Goal: Task Accomplishment & Management: Complete application form

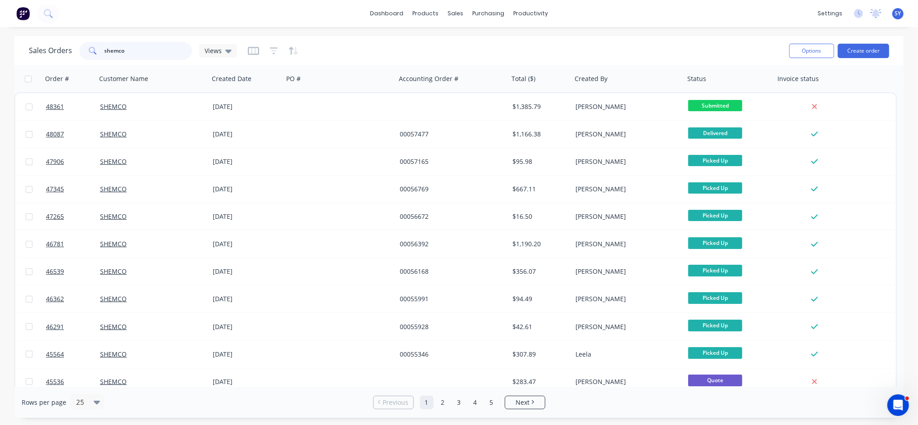
drag, startPoint x: 142, startPoint y: 46, endPoint x: 65, endPoint y: 45, distance: 77.0
click at [65, 45] on div "Sales Orders shemco Views" at bounding box center [133, 51] width 208 height 18
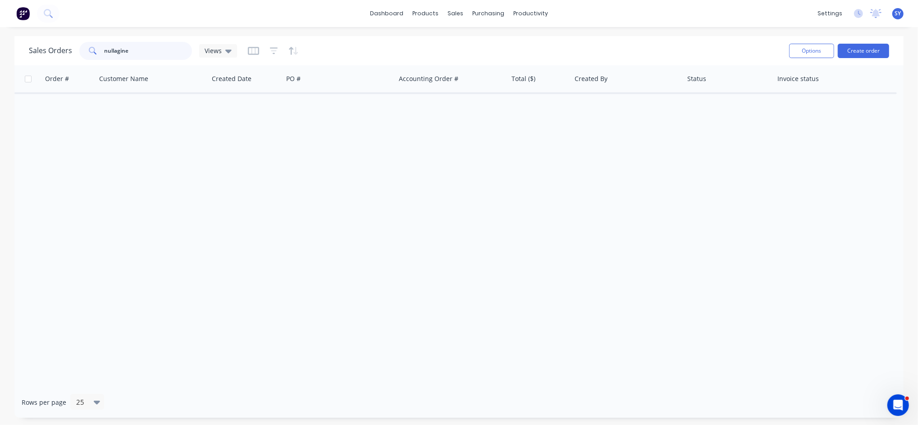
type input "nullagine"
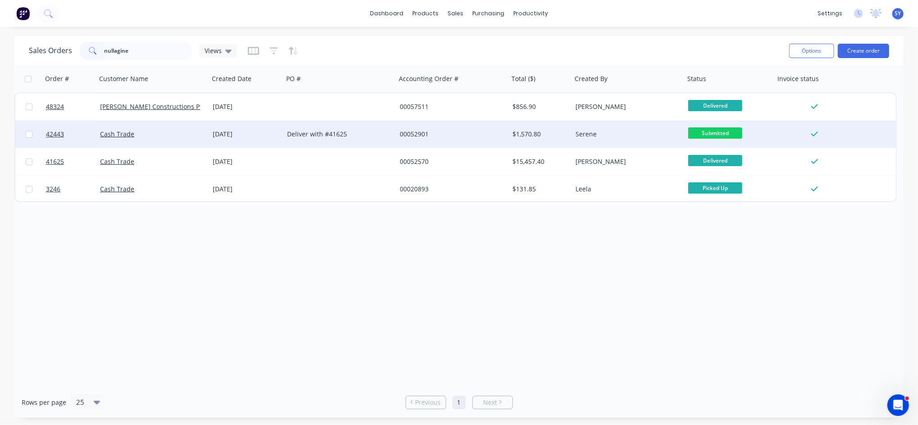
click at [246, 130] on div "18 Mar 2025" at bounding box center [246, 134] width 67 height 9
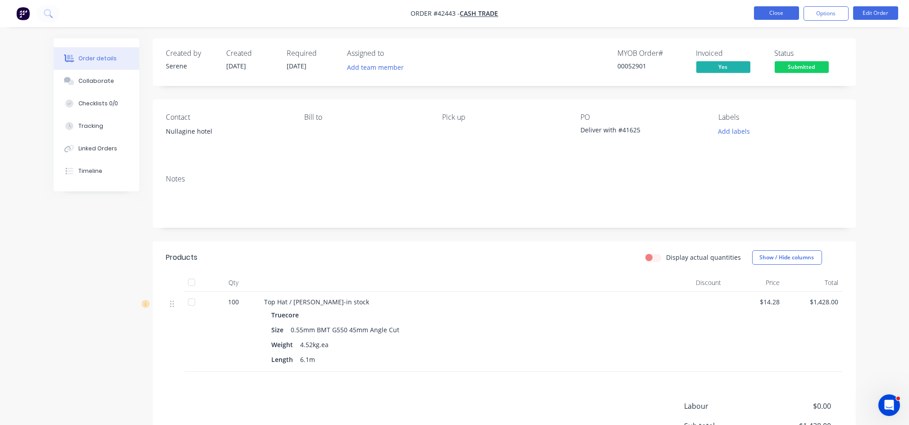
click at [774, 14] on button "Close" at bounding box center [776, 13] width 45 height 14
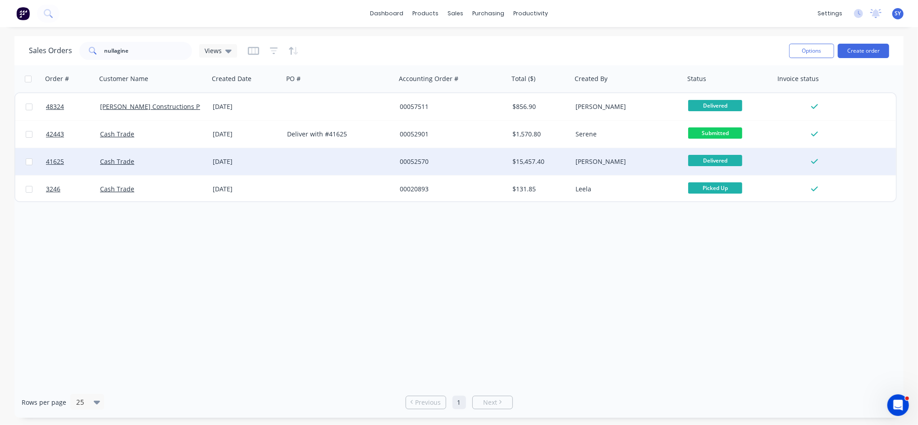
click at [141, 168] on div "Cash Trade" at bounding box center [152, 161] width 113 height 27
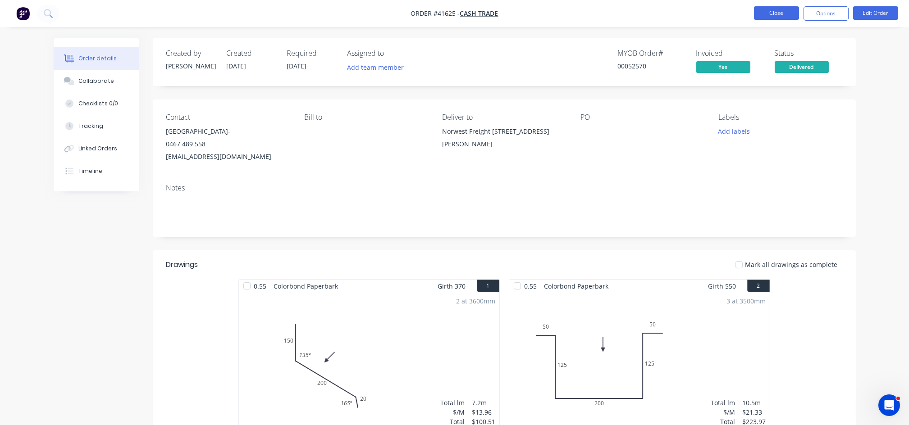
click at [779, 15] on button "Close" at bounding box center [776, 13] width 45 height 14
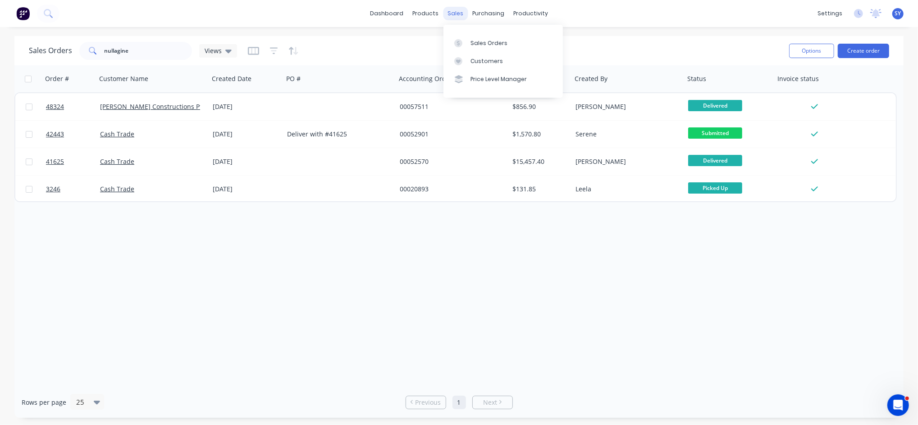
click at [457, 15] on div "sales" at bounding box center [455, 14] width 25 height 14
drag, startPoint x: 476, startPoint y: 42, endPoint x: 431, endPoint y: 59, distance: 48.6
click at [476, 42] on div "Sales Orders" at bounding box center [488, 43] width 37 height 8
drag, startPoint x: 150, startPoint y: 55, endPoint x: 71, endPoint y: 55, distance: 78.8
click at [71, 55] on div "Sales Orders nullagine Views" at bounding box center [133, 51] width 208 height 18
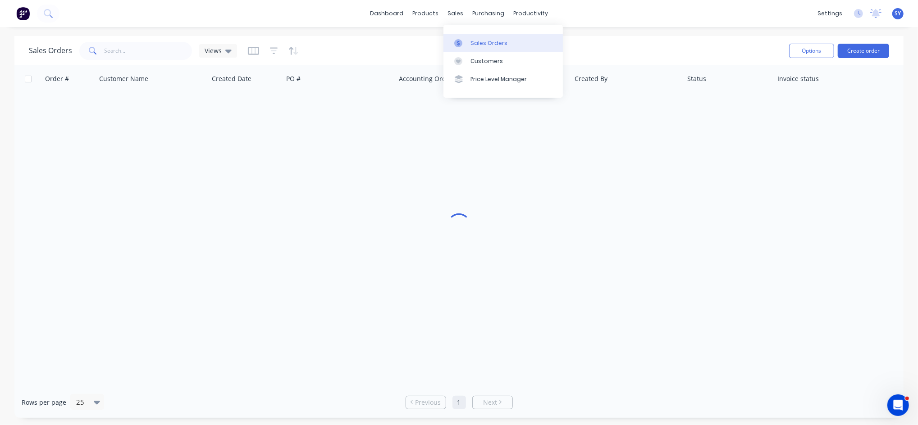
click at [476, 41] on div "Sales Orders" at bounding box center [488, 43] width 37 height 8
click at [166, 48] on input "text" at bounding box center [149, 51] width 88 height 18
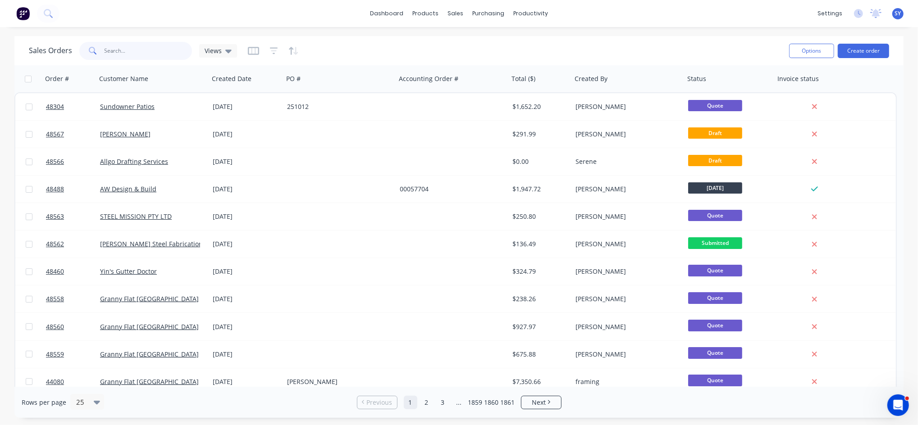
click at [132, 52] on input "text" at bounding box center [149, 51] width 88 height 18
type input "12126"
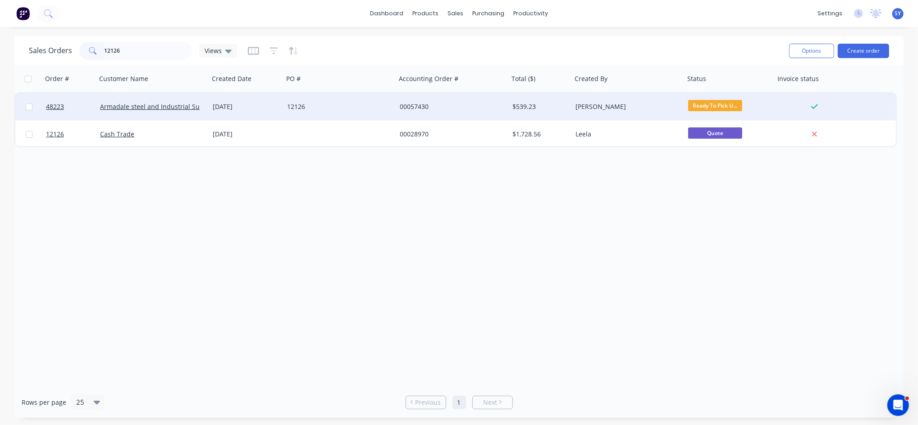
click at [557, 105] on div "$539.23" at bounding box center [538, 106] width 53 height 9
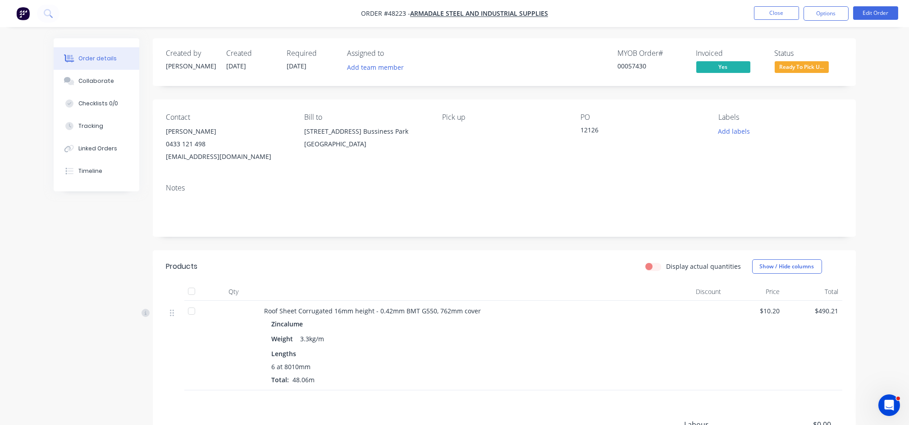
click at [795, 71] on span "Ready To Pick U..." at bounding box center [801, 66] width 54 height 11
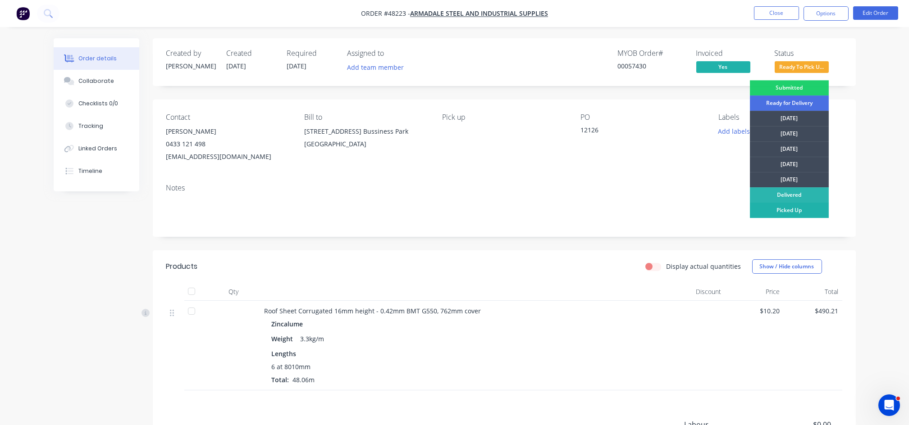
click at [791, 210] on div "Picked Up" at bounding box center [789, 210] width 79 height 15
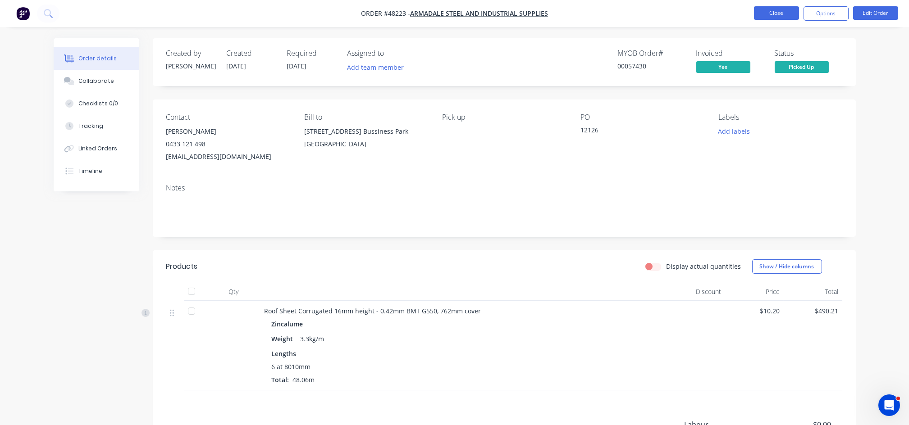
click at [769, 13] on button "Close" at bounding box center [776, 13] width 45 height 14
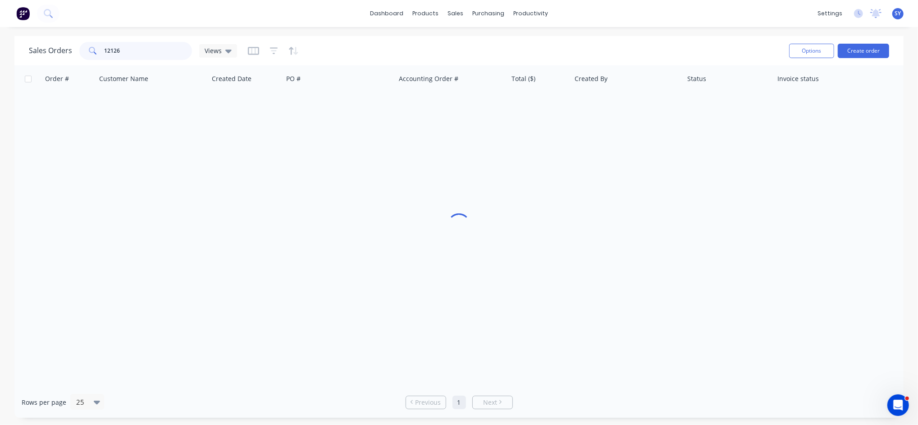
click at [135, 47] on input "12126" at bounding box center [149, 51] width 88 height 18
type input "12134"
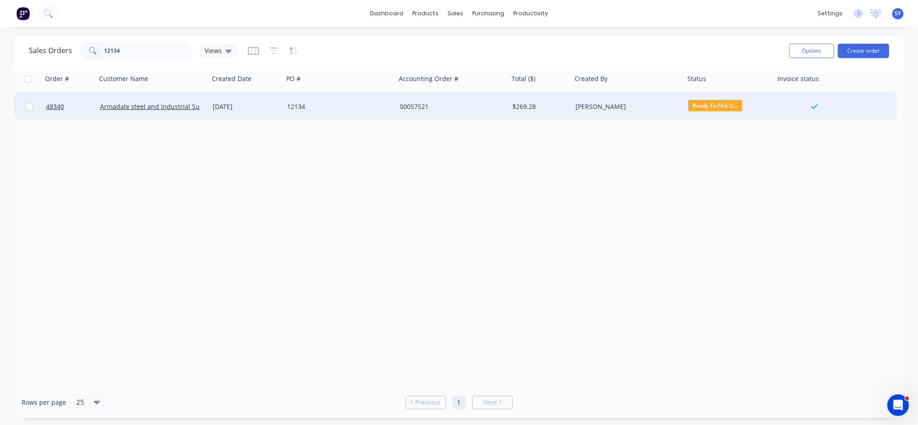
click at [730, 102] on span "Ready To Pick U..." at bounding box center [715, 105] width 54 height 11
click at [535, 106] on div "$269.28" at bounding box center [538, 106] width 53 height 9
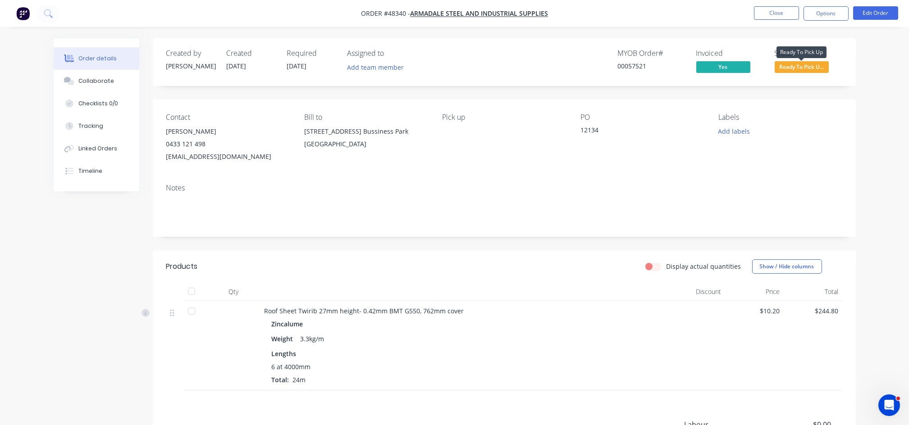
click at [786, 67] on span "Ready To Pick U..." at bounding box center [801, 66] width 54 height 11
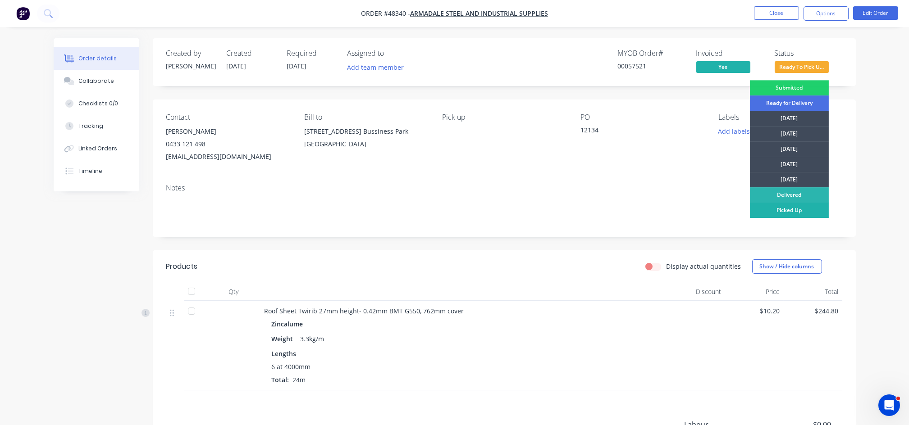
click at [781, 211] on div "Picked Up" at bounding box center [789, 210] width 79 height 15
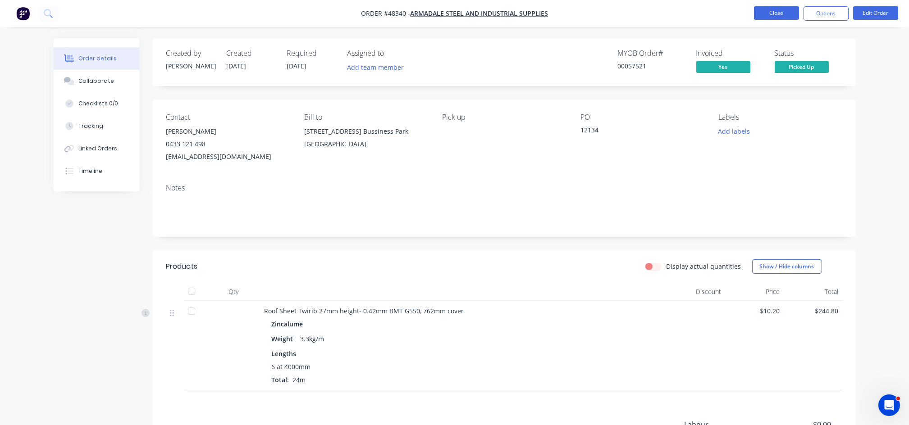
click at [770, 13] on button "Close" at bounding box center [776, 13] width 45 height 14
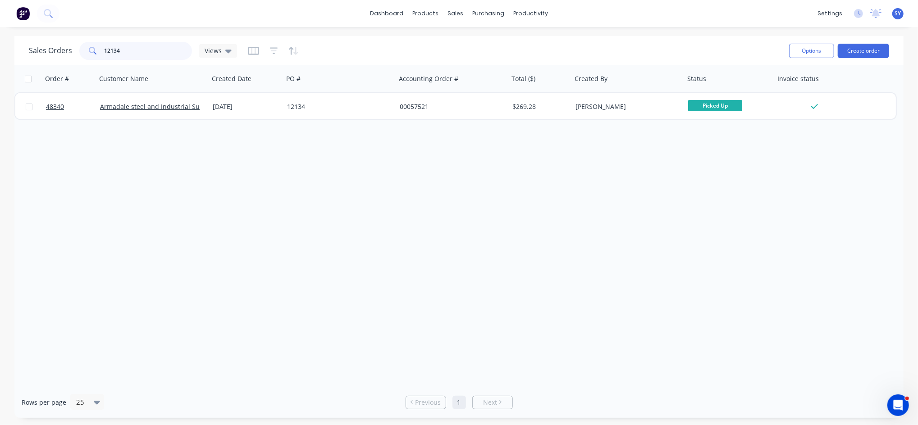
drag, startPoint x: 127, startPoint y: 51, endPoint x: 47, endPoint y: 53, distance: 80.2
click at [49, 53] on div "Sales Orders 12134 Views" at bounding box center [133, 51] width 208 height 18
type input "0488 160 088"
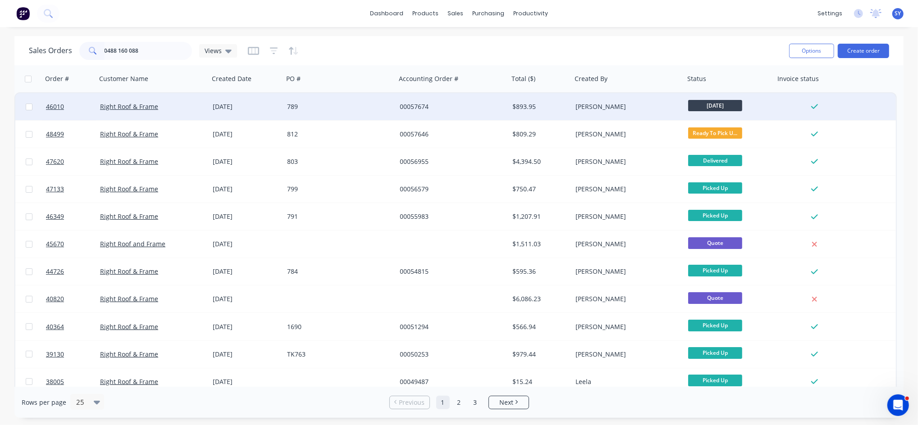
click at [178, 107] on div "Right Roof & Frame" at bounding box center [150, 106] width 100 height 9
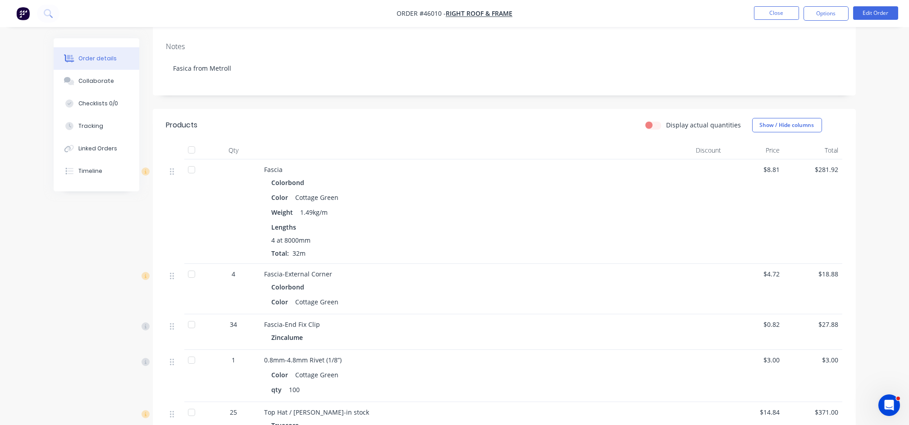
scroll to position [119, 0]
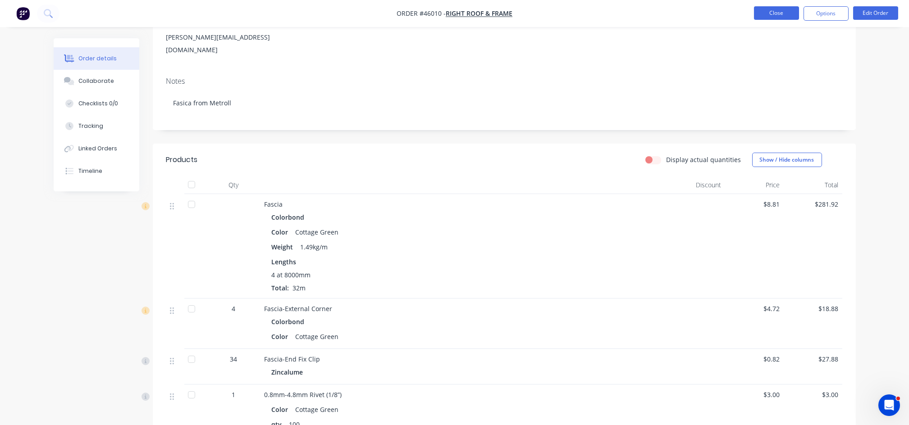
click at [775, 14] on button "Close" at bounding box center [776, 13] width 45 height 14
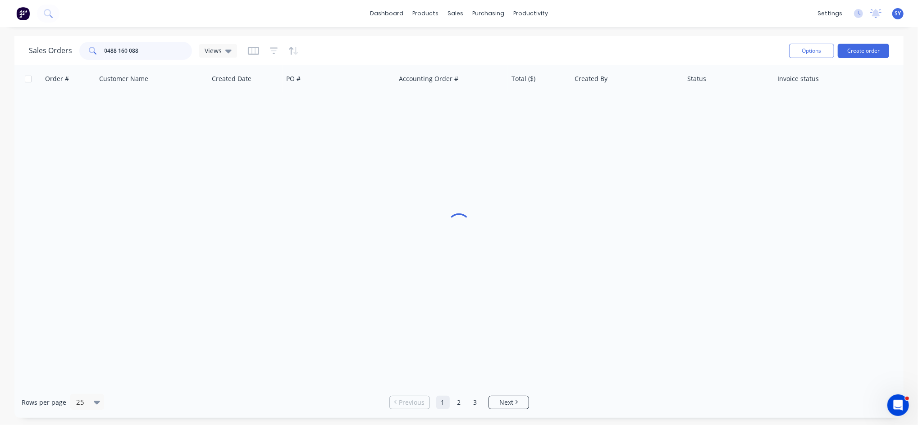
drag, startPoint x: 151, startPoint y: 47, endPoint x: 52, endPoint y: 56, distance: 100.0
click at [52, 56] on div "Sales Orders 0488 160 088 Views" at bounding box center [133, 51] width 208 height 18
type input "46955"
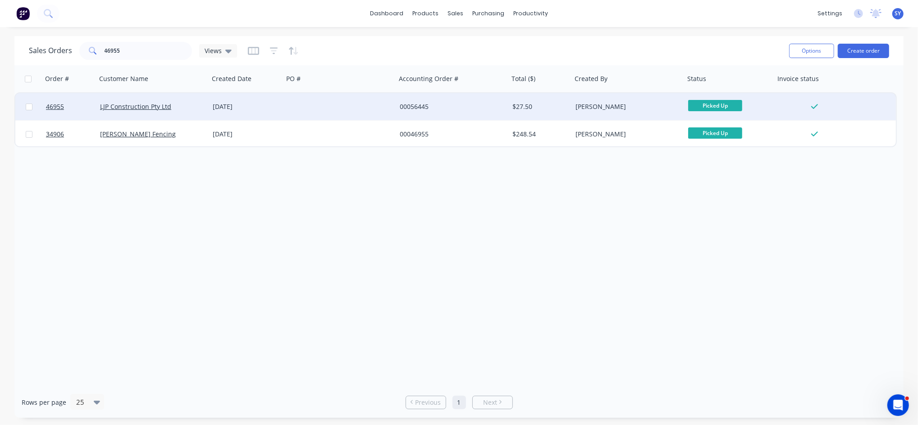
click at [152, 110] on div "LJP Construction Pty Ltd" at bounding box center [150, 106] width 100 height 9
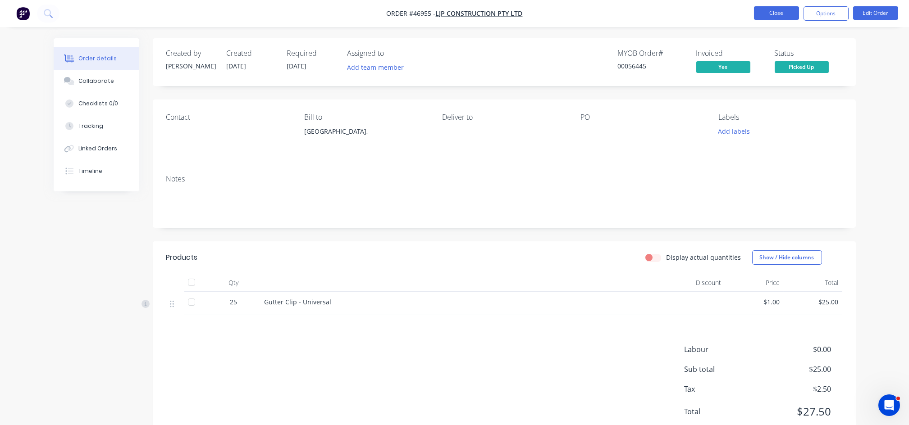
click at [777, 13] on button "Close" at bounding box center [776, 13] width 45 height 14
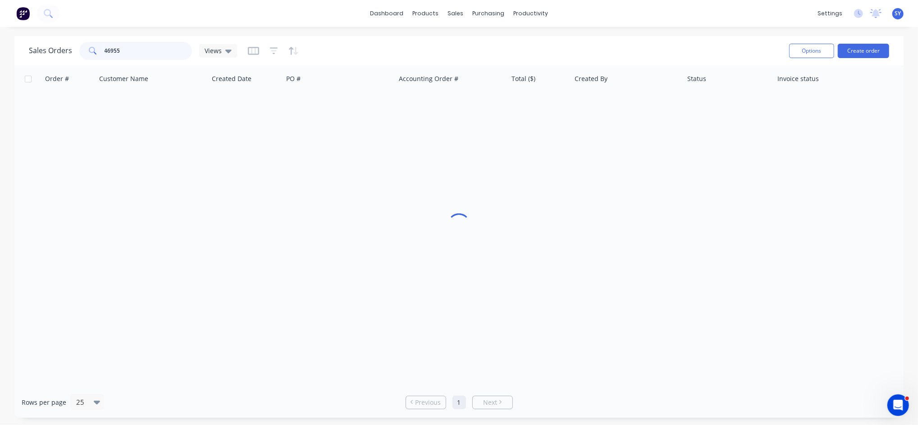
drag, startPoint x: 134, startPoint y: 55, endPoint x: 56, endPoint y: 48, distance: 77.8
click at [67, 57] on div "Sales Orders 46955 Views" at bounding box center [133, 51] width 208 height 18
type input "56955"
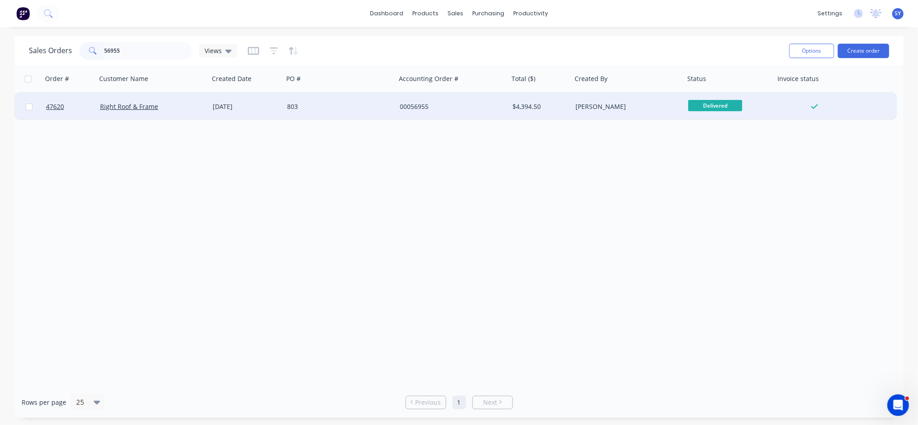
click at [222, 109] on div "04 Aug 2025" at bounding box center [246, 106] width 67 height 9
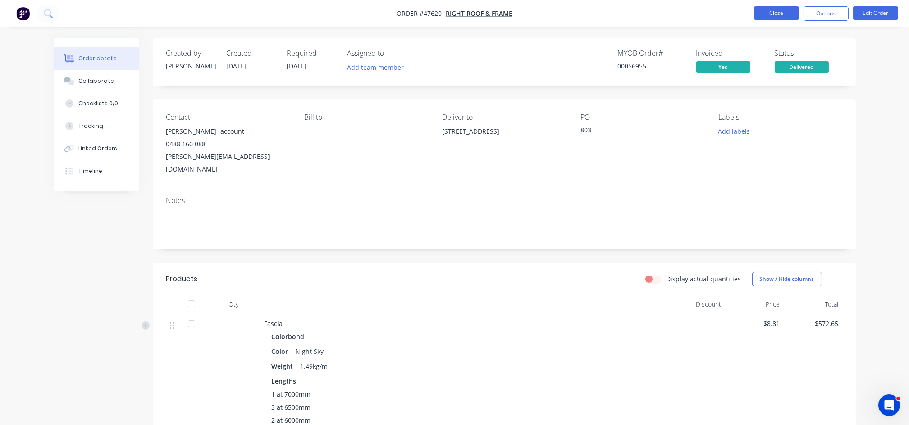
click at [777, 11] on button "Close" at bounding box center [776, 13] width 45 height 14
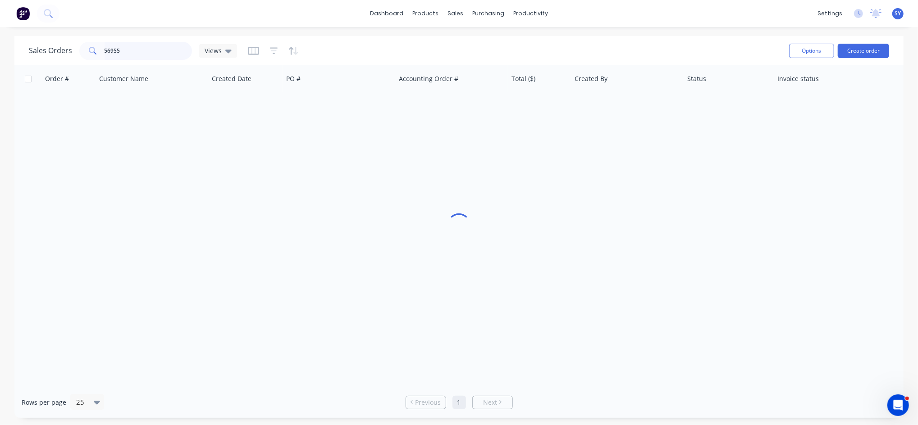
drag, startPoint x: 134, startPoint y: 50, endPoint x: 30, endPoint y: 50, distance: 103.6
click at [31, 50] on div "Sales Orders 56955 Views" at bounding box center [133, 51] width 208 height 18
click at [867, 51] on button "Create order" at bounding box center [863, 51] width 51 height 14
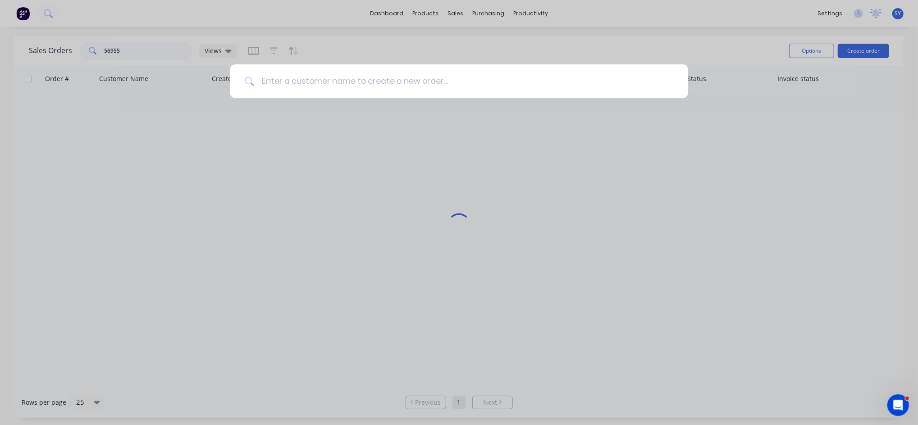
click at [421, 83] on input at bounding box center [463, 81] width 419 height 34
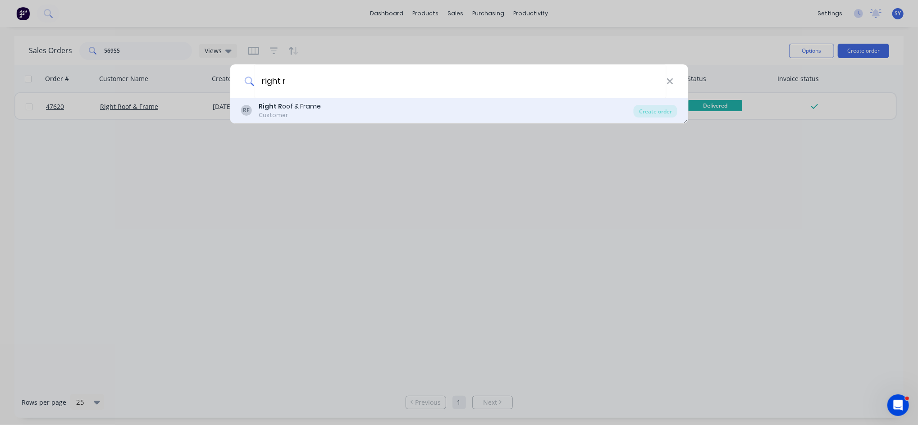
type input "right r"
click at [365, 112] on div "RF Right R oof & Frame Customer" at bounding box center [437, 111] width 393 height 18
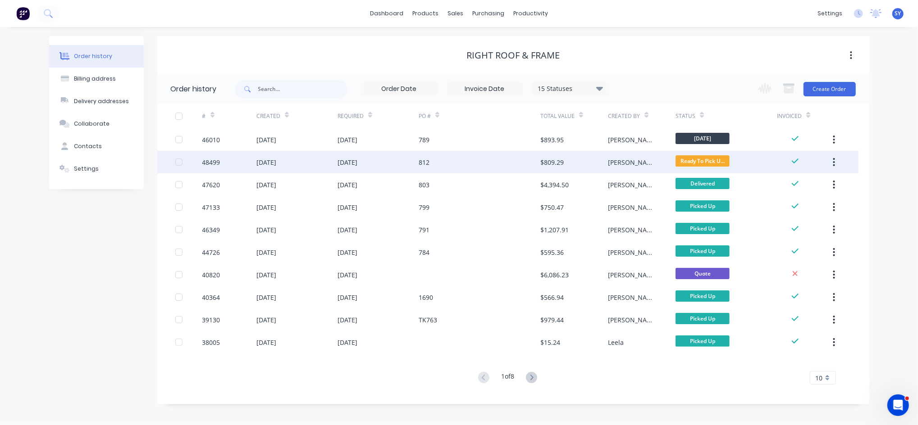
click at [470, 162] on div "812" at bounding box center [480, 162] width 122 height 23
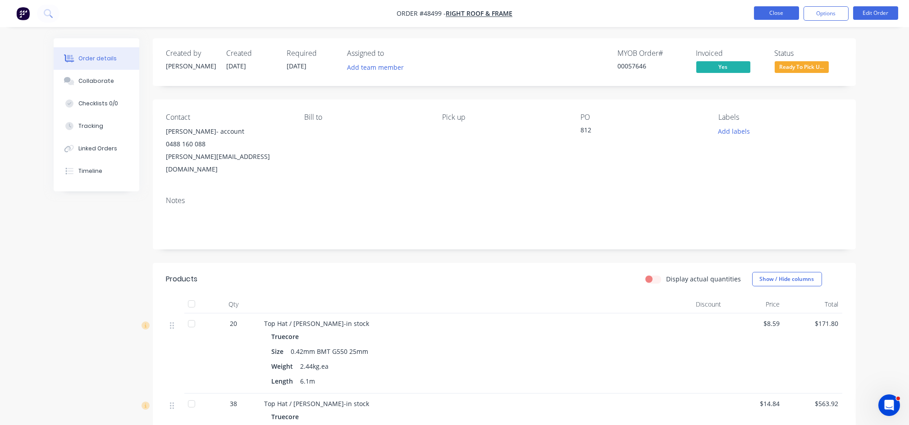
click at [767, 15] on button "Close" at bounding box center [776, 13] width 45 height 14
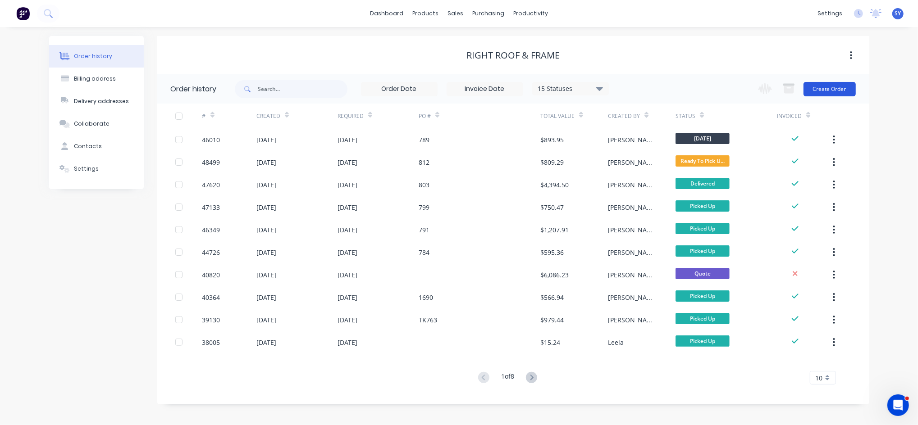
click at [825, 92] on button "Create Order" at bounding box center [829, 89] width 52 height 14
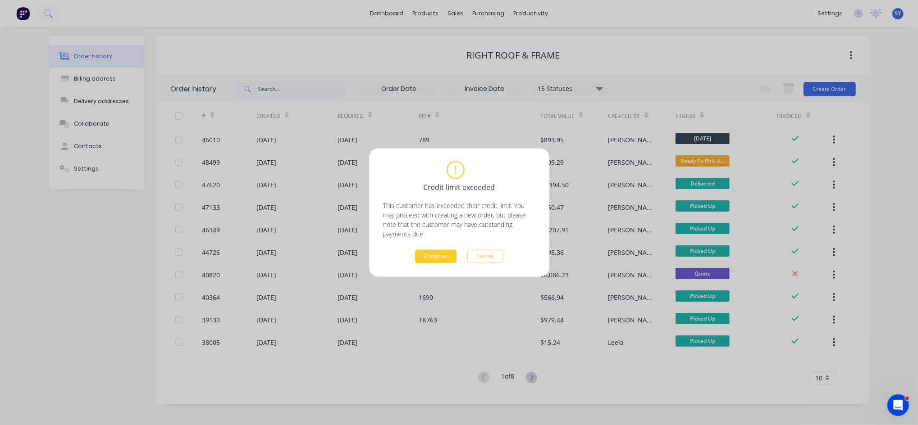
click at [429, 256] on button "Continue" at bounding box center [435, 257] width 41 height 14
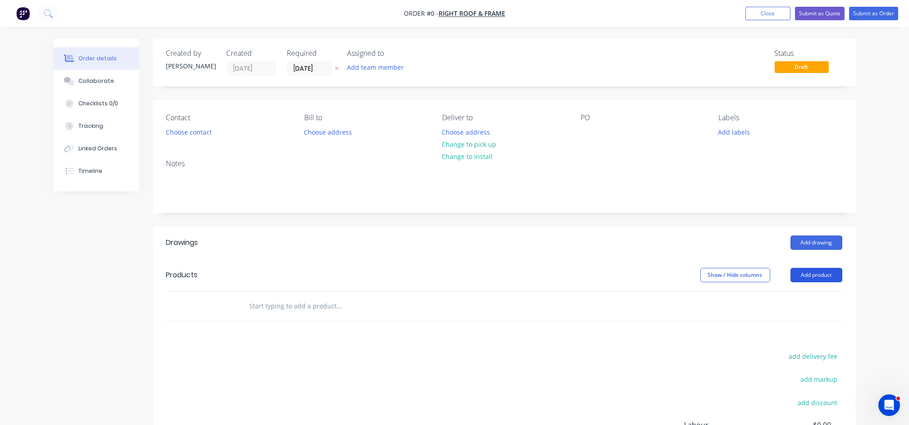
click at [819, 275] on button "Add product" at bounding box center [816, 275] width 52 height 14
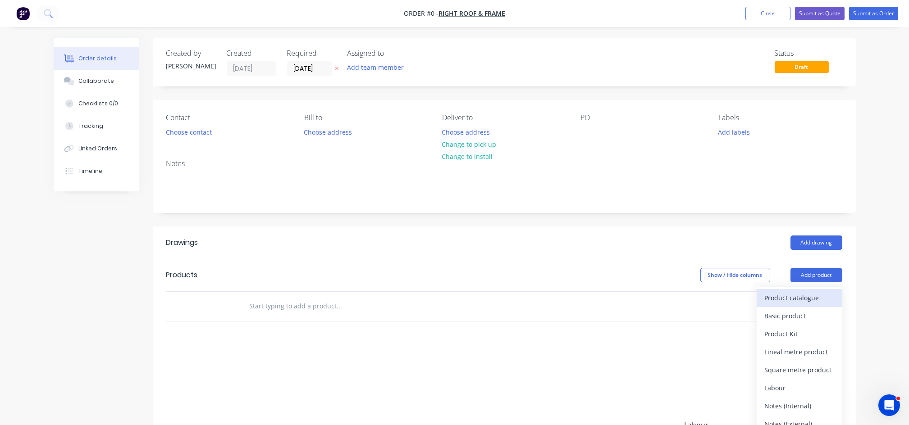
click at [786, 300] on div "Product catalogue" at bounding box center [799, 297] width 69 height 13
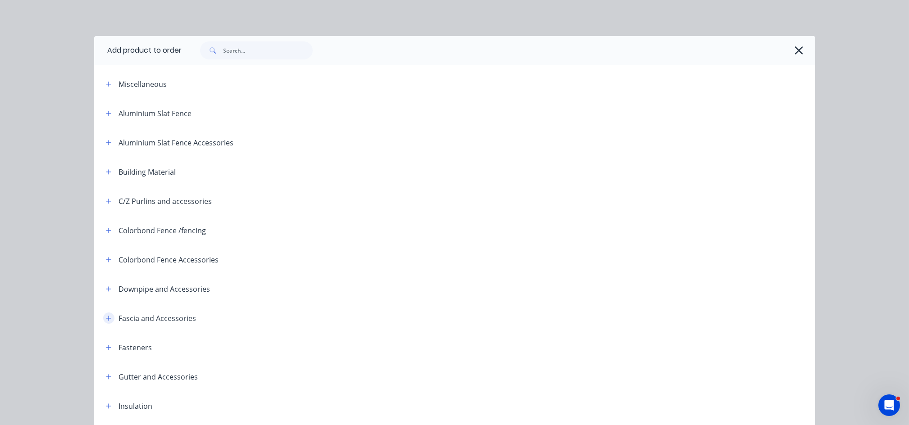
click at [106, 316] on icon "button" at bounding box center [108, 318] width 5 height 6
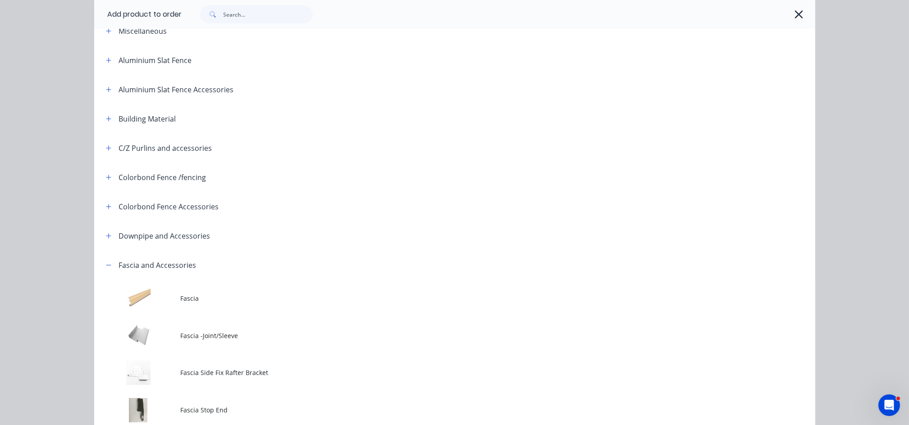
scroll to position [240, 0]
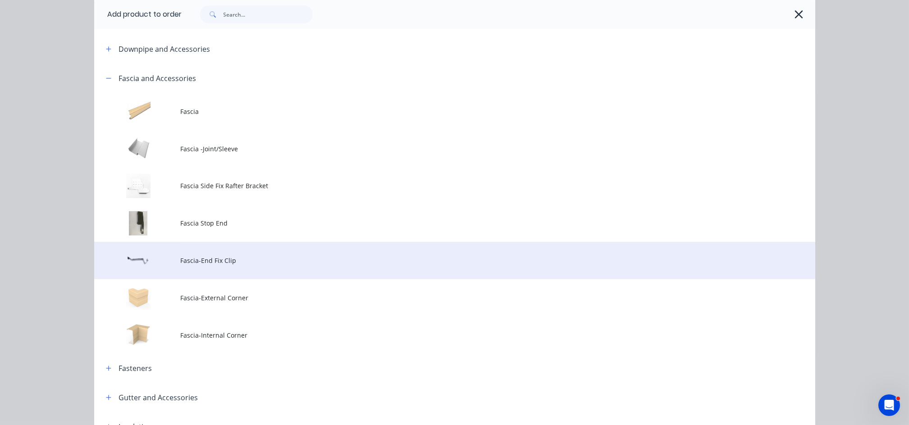
click at [215, 264] on span "Fascia-End Fix Clip" at bounding box center [434, 260] width 507 height 9
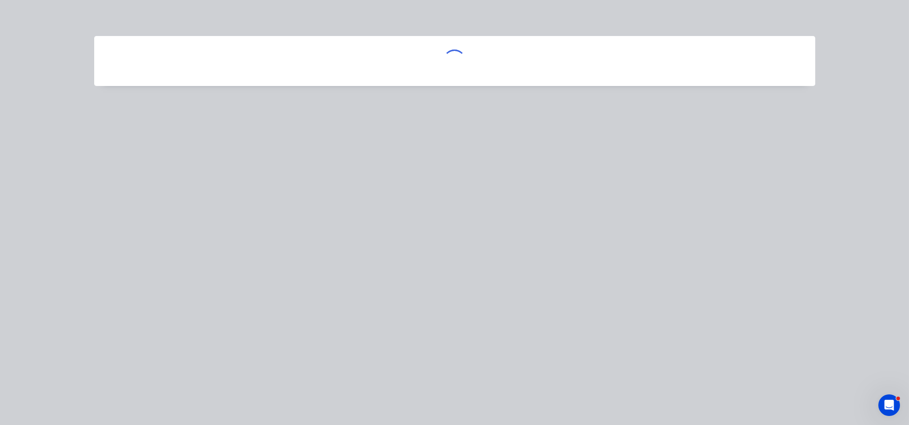
scroll to position [0, 0]
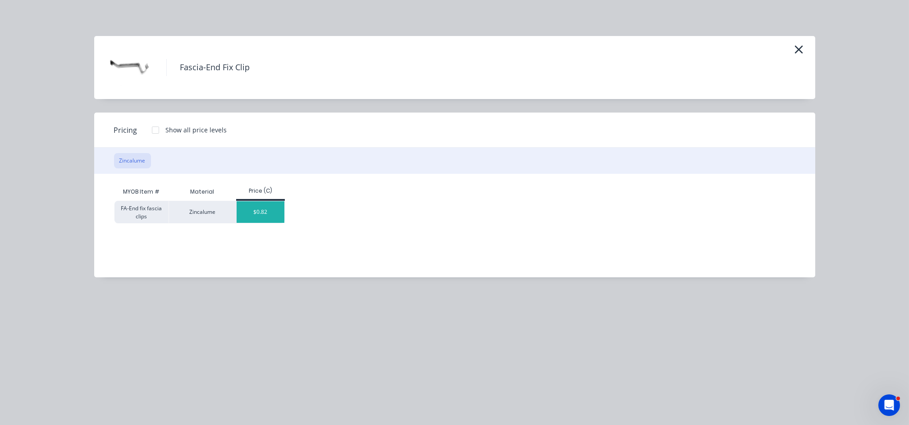
click at [273, 211] on div "$0.82" at bounding box center [261, 212] width 48 height 22
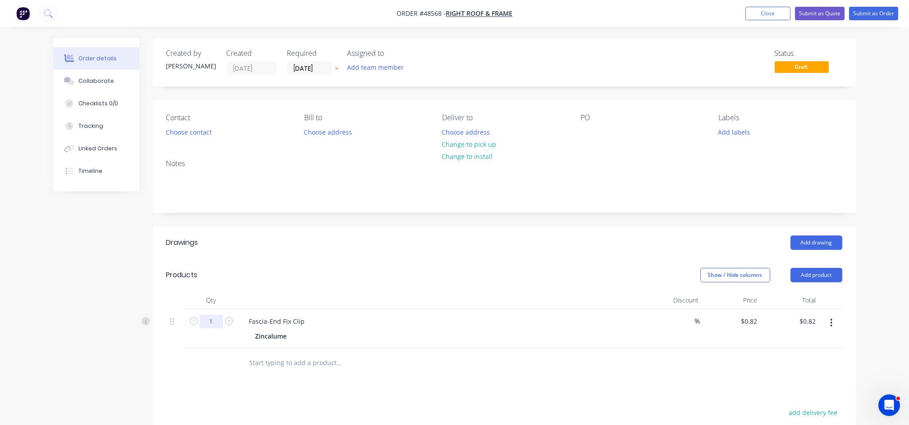
click at [222, 326] on input "1" at bounding box center [211, 322] width 23 height 14
type input "12"
type input "$9.84"
click at [205, 135] on button "Choose contact" at bounding box center [188, 132] width 55 height 12
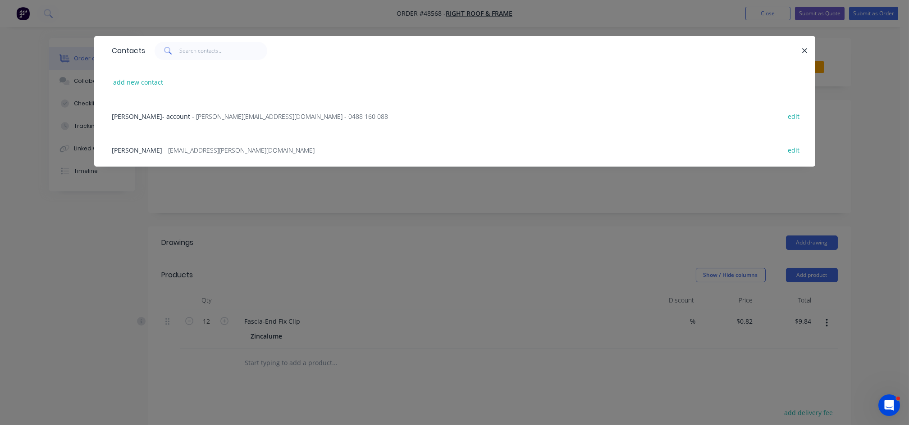
click at [192, 118] on span "- tim@rightroof.com.au - 0488 160 088" at bounding box center [290, 116] width 196 height 9
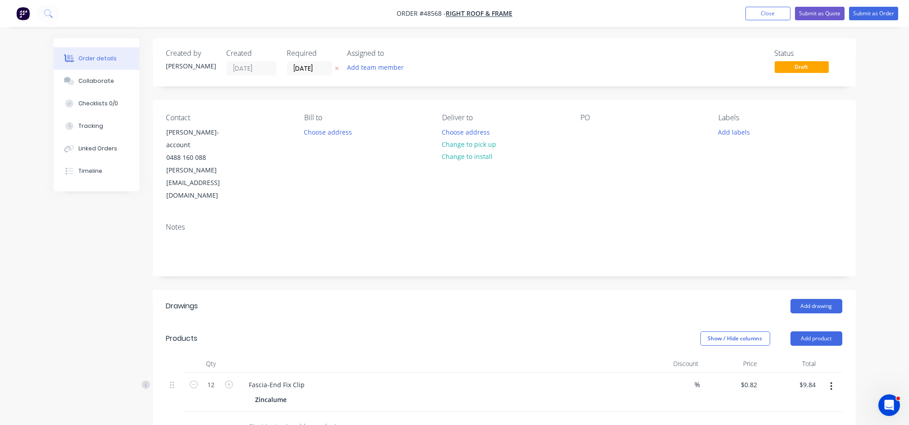
click at [546, 378] on div "Fascia-End Fix Clip" at bounding box center [441, 384] width 398 height 13
click at [765, 11] on button "Close" at bounding box center [767, 14] width 45 height 14
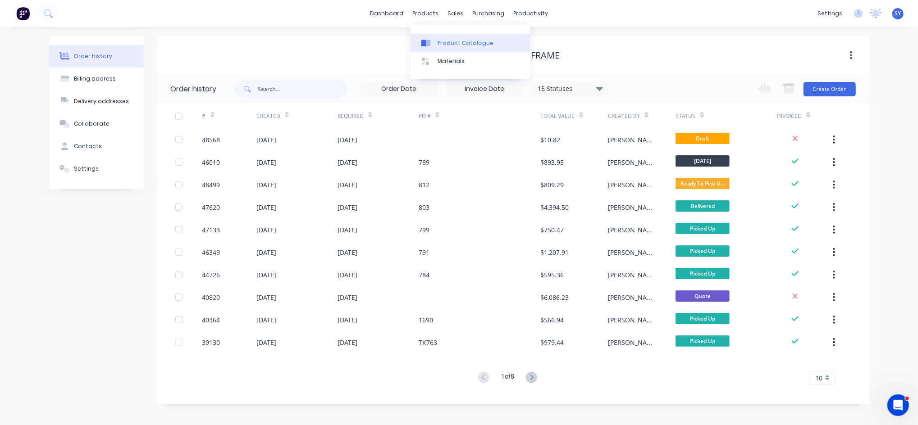
click at [447, 42] on div "Product Catalogue" at bounding box center [465, 43] width 56 height 8
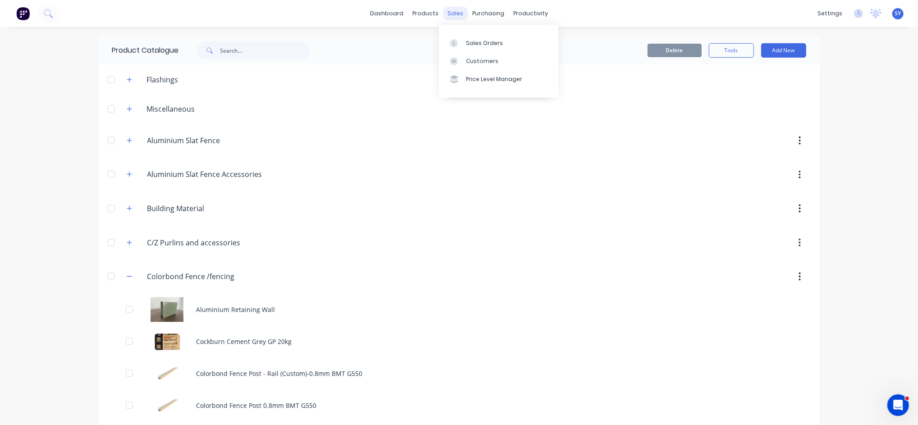
click at [450, 11] on div "sales" at bounding box center [455, 14] width 25 height 14
click at [426, 9] on div "products" at bounding box center [425, 14] width 35 height 14
click at [453, 17] on div "sales" at bounding box center [455, 14] width 25 height 14
click at [473, 37] on link "Sales Orders" at bounding box center [498, 43] width 119 height 18
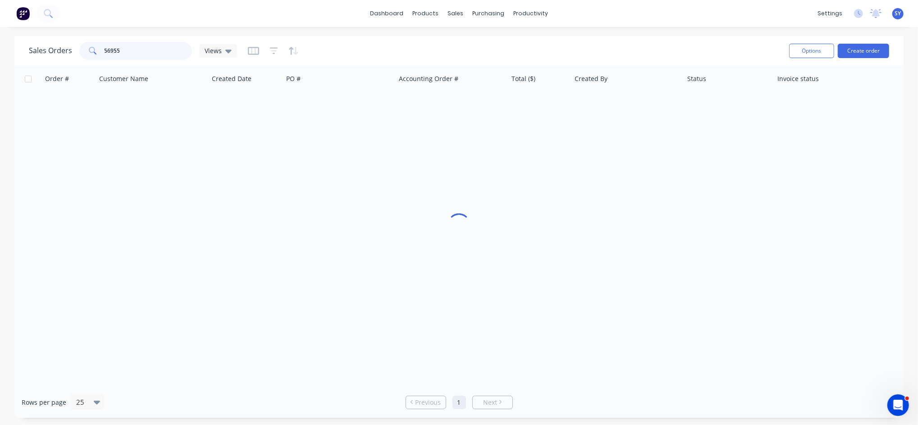
drag, startPoint x: 127, startPoint y: 47, endPoint x: 47, endPoint y: 47, distance: 80.2
click at [47, 47] on div "Sales Orders 56955 Views" at bounding box center [133, 51] width 208 height 18
type input "action solution"
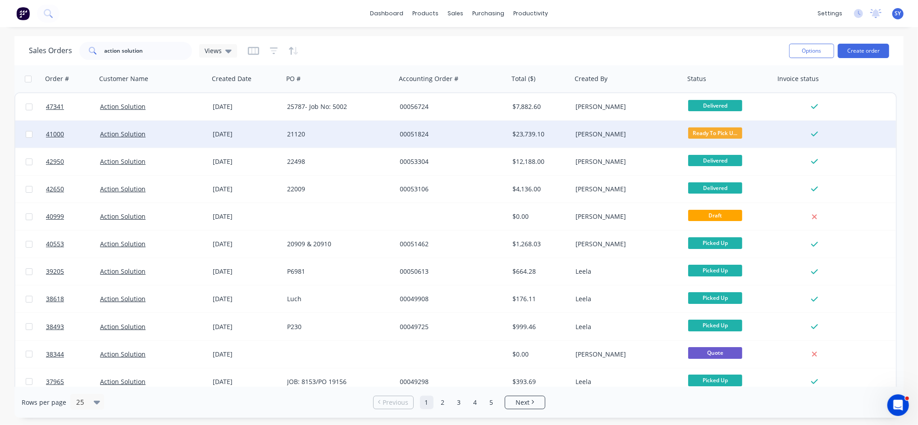
click at [463, 133] on div "00051824" at bounding box center [450, 134] width 100 height 9
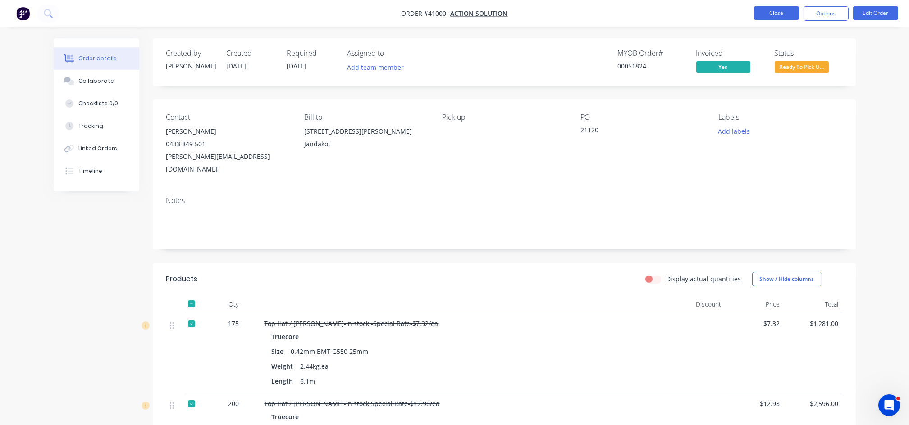
click at [783, 15] on button "Close" at bounding box center [776, 13] width 45 height 14
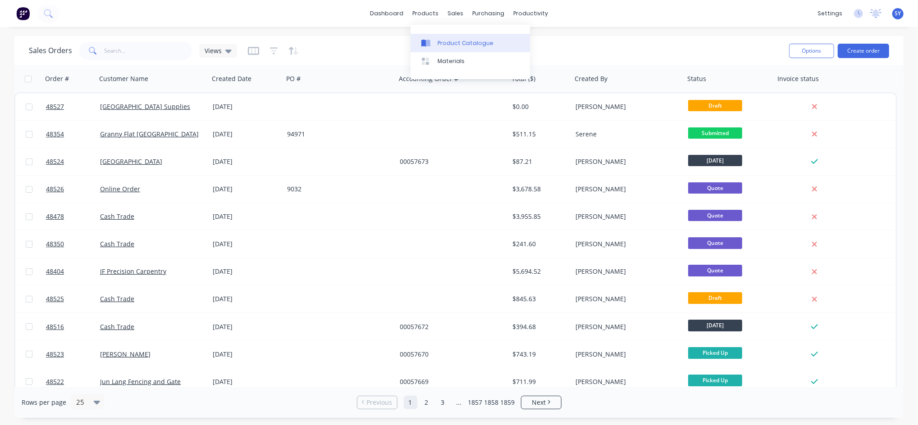
click at [453, 42] on div "Product Catalogue" at bounding box center [465, 43] width 56 height 8
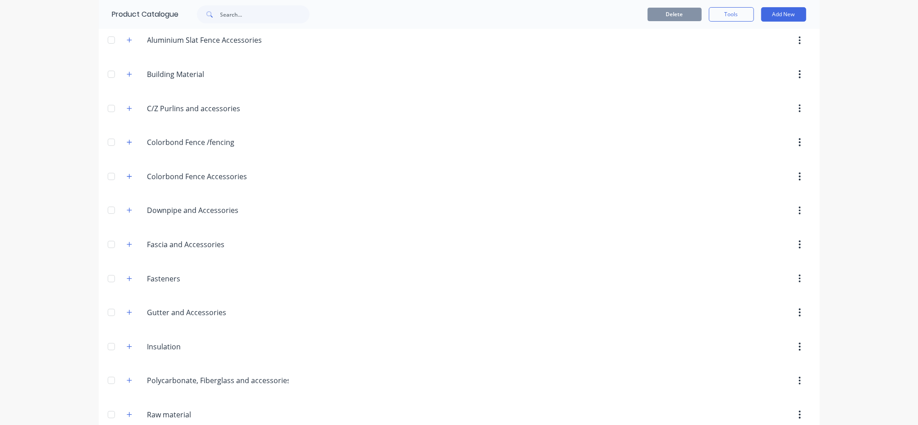
scroll to position [180, 0]
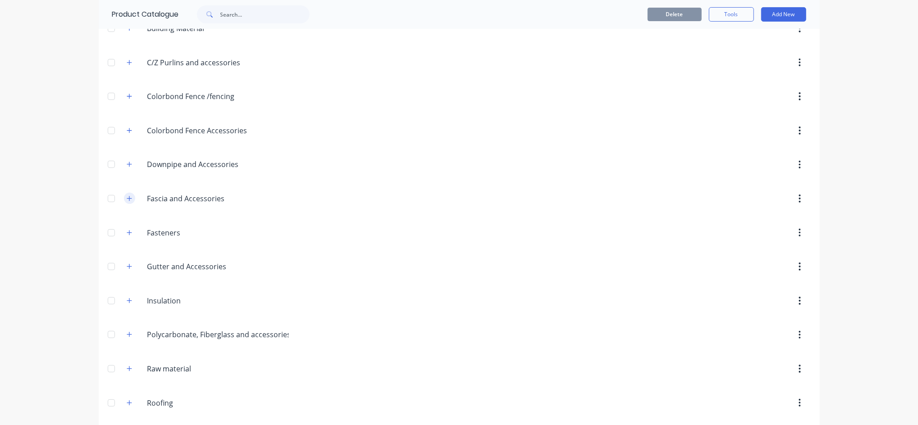
click at [125, 203] on button "button" at bounding box center [129, 198] width 11 height 11
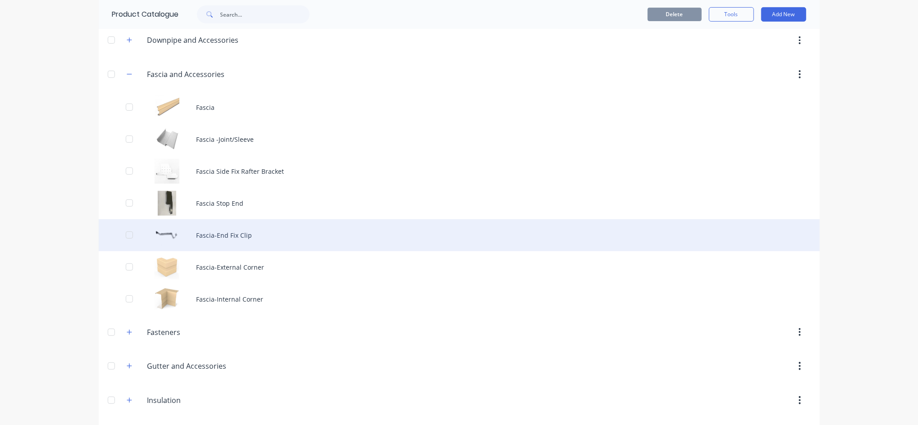
scroll to position [300, 0]
